Goal: Task Accomplishment & Management: Use online tool/utility

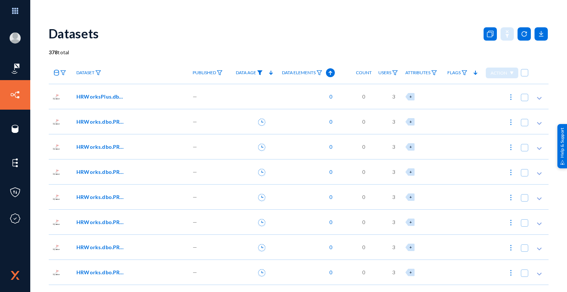
click at [259, 72] on img at bounding box center [260, 72] width 6 height 5
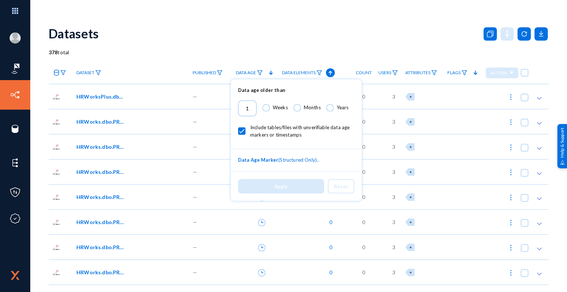
click at [351, 40] on div at bounding box center [283, 146] width 567 height 292
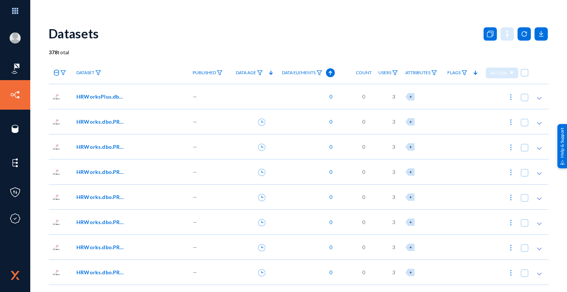
click at [269, 73] on polygon at bounding box center [271, 73] width 4 height 4
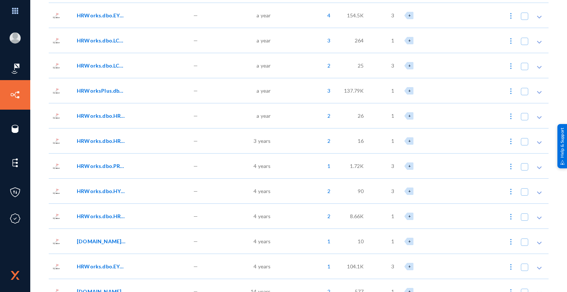
scroll to position [258, 0]
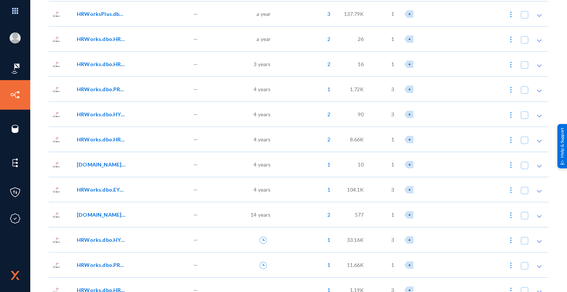
drag, startPoint x: 43, startPoint y: 166, endPoint x: 152, endPoint y: 241, distance: 132.3
click at [43, 166] on link "Subject Traces" at bounding box center [44, 167] width 36 height 8
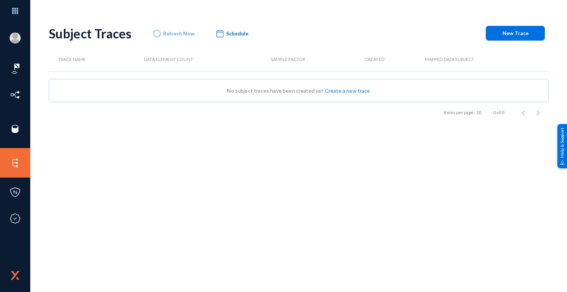
click at [350, 90] on link "Create a new trace" at bounding box center [347, 90] width 45 height 6
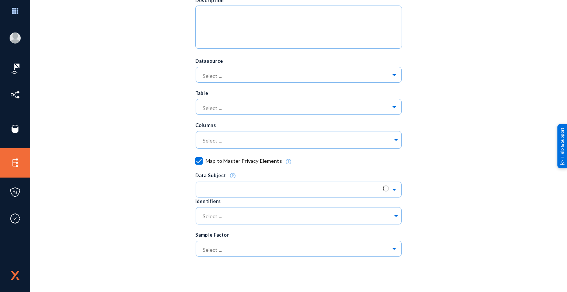
scroll to position [113, 0]
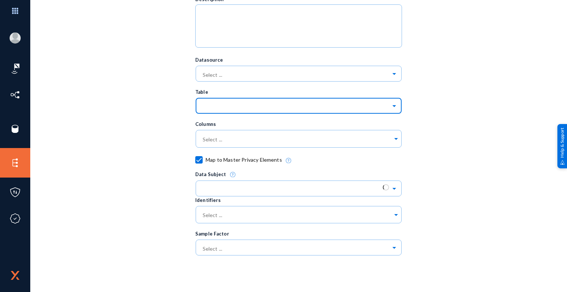
click at [394, 103] on span at bounding box center [395, 105] width 8 height 5
click at [453, 201] on div "Trace Name Description Datasource Select ... Table Select ... No items found Co…" at bounding box center [299, 119] width 500 height 346
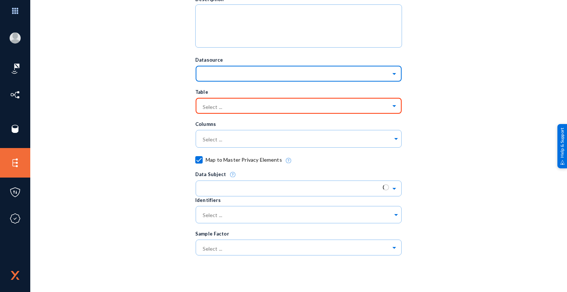
click at [331, 81] on div "Select ..." at bounding box center [298, 72] width 207 height 18
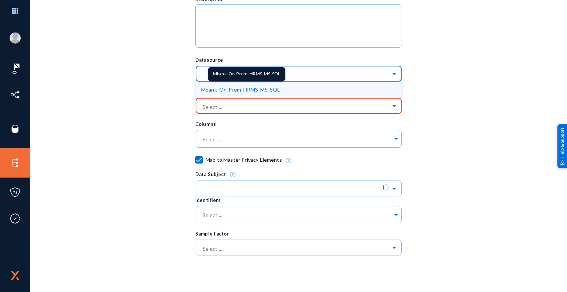
click at [268, 90] on span "Mbank_On-Prem_HRMS_MS-SQL" at bounding box center [240, 89] width 79 height 6
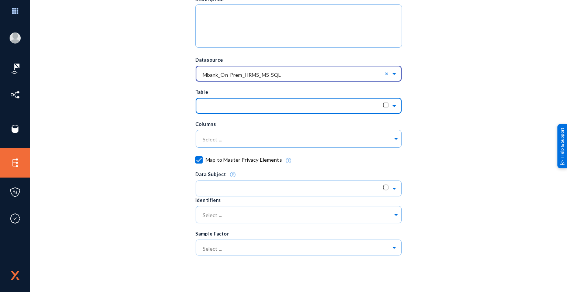
click at [272, 109] on input "text" at bounding box center [302, 105] width 199 height 13
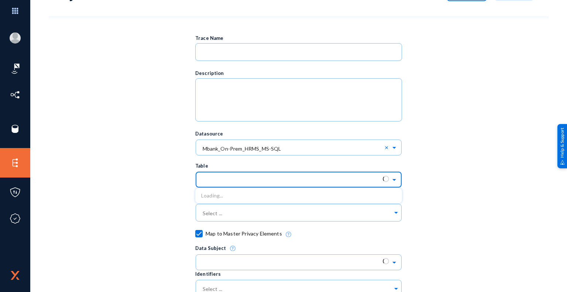
scroll to position [3, 0]
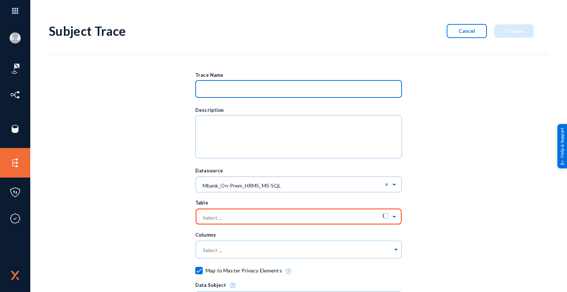
click at [224, 88] on input at bounding box center [300, 90] width 196 height 7
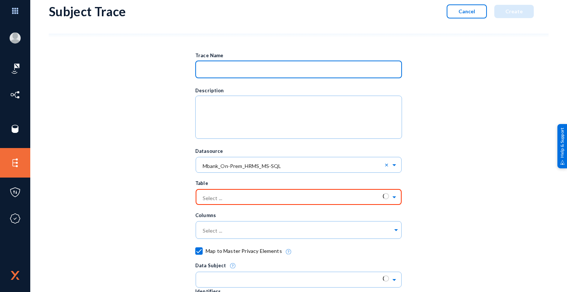
scroll to position [113, 0]
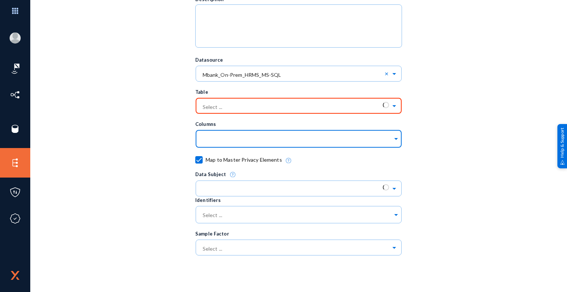
click at [264, 141] on input "text" at bounding box center [297, 140] width 192 height 7
click at [438, 167] on div "Trace Name Name is required Description Datasource Select ... × Mbank_On-Prem_H…" at bounding box center [299, 119] width 500 height 346
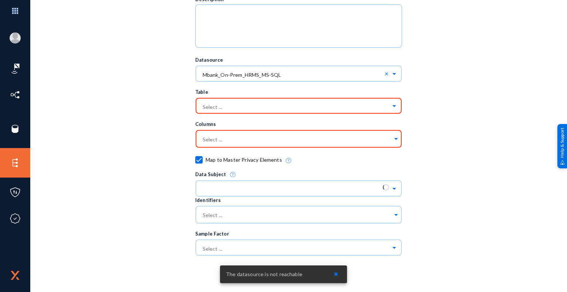
click at [336, 276] on span "✖" at bounding box center [336, 274] width 4 height 6
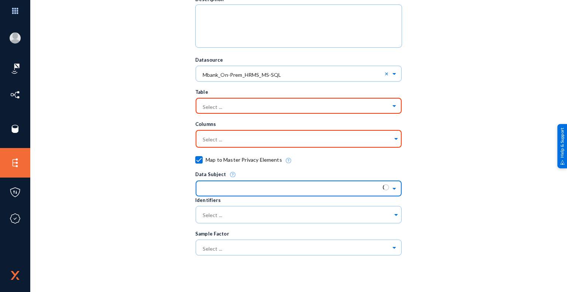
click at [392, 189] on span at bounding box center [395, 187] width 8 height 5
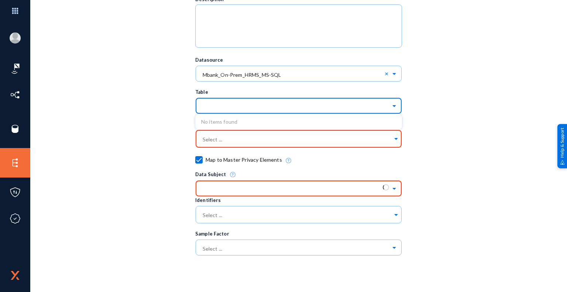
click at [247, 109] on input "text" at bounding box center [302, 105] width 199 height 13
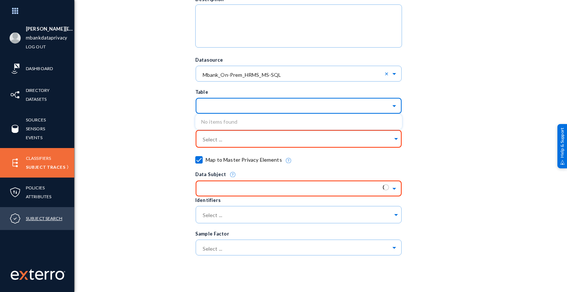
click at [56, 219] on link "Subject Search" at bounding box center [44, 218] width 37 height 8
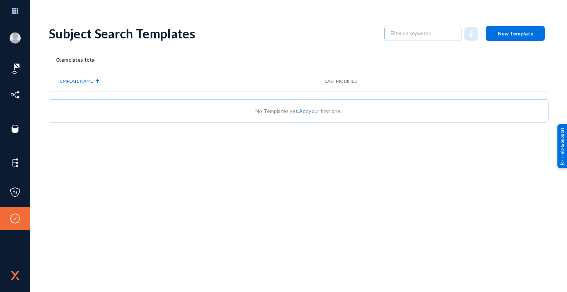
click at [305, 111] on link "Add" at bounding box center [304, 111] width 10 height 6
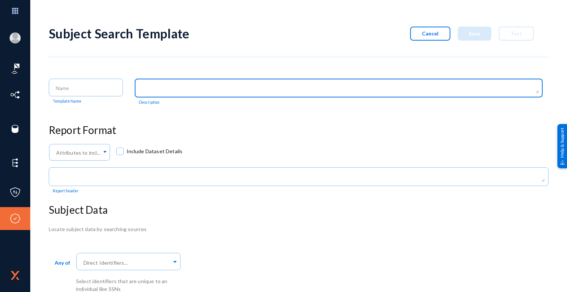
click at [189, 90] on textarea at bounding box center [340, 88] width 397 height 9
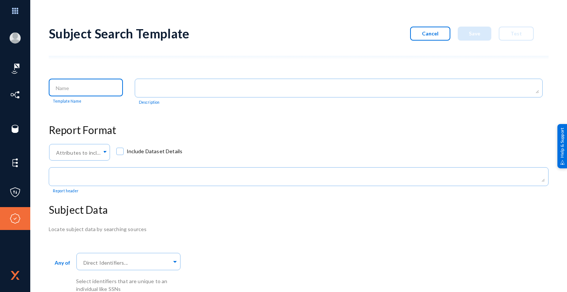
click at [86, 87] on input at bounding box center [87, 88] width 63 height 7
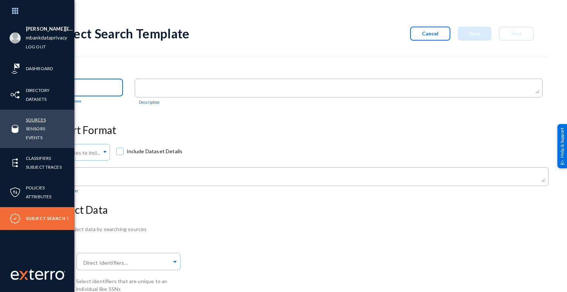
click at [40, 118] on link "Sources" at bounding box center [36, 120] width 20 height 8
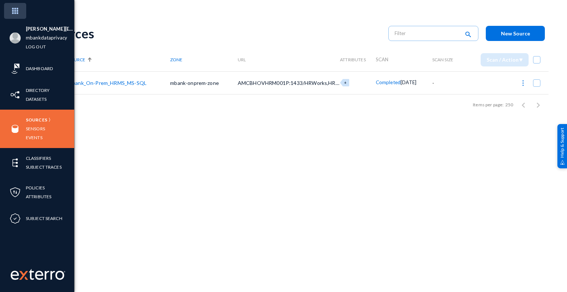
click at [17, 12] on img at bounding box center [15, 11] width 22 height 16
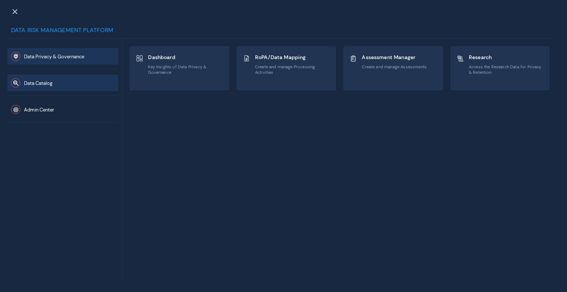
click at [41, 82] on span "Data Catalog" at bounding box center [38, 83] width 28 height 6
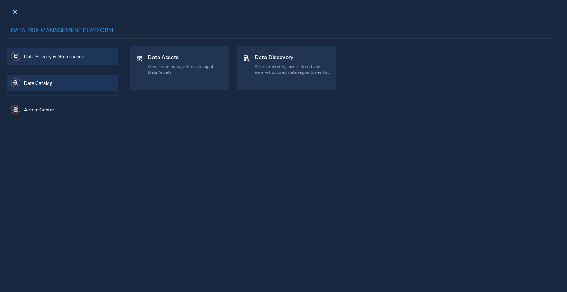
click at [40, 52] on button "Data Privacy & Governance" at bounding box center [62, 56] width 111 height 17
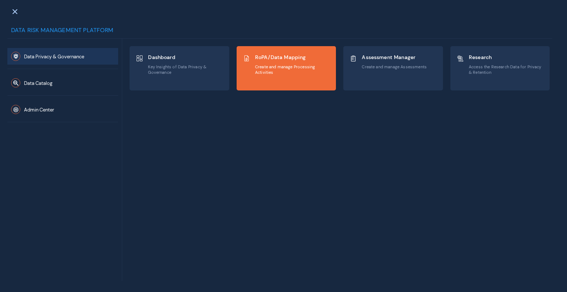
click at [295, 70] on span "Create and manage Processing Activities" at bounding box center [292, 69] width 75 height 11
